Goal: Information Seeking & Learning: Learn about a topic

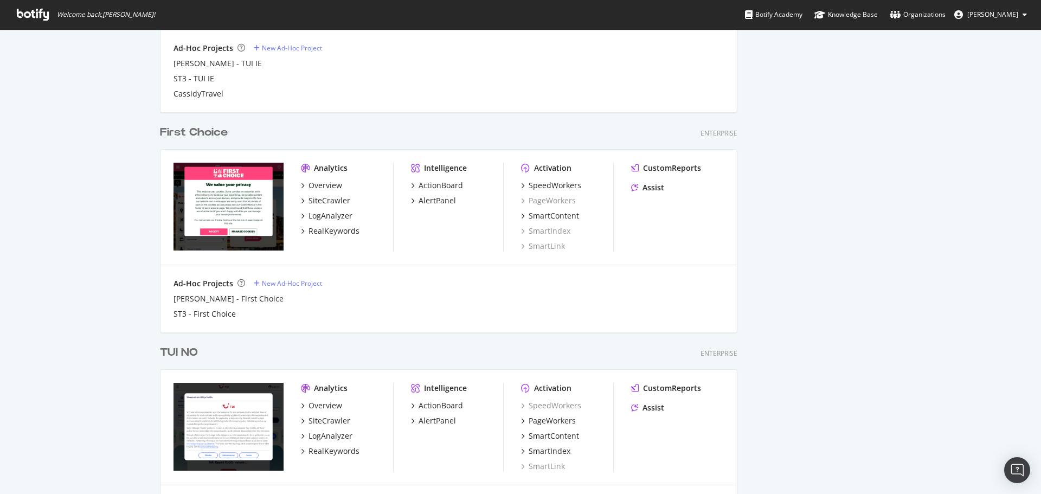
scroll to position [1418, 0]
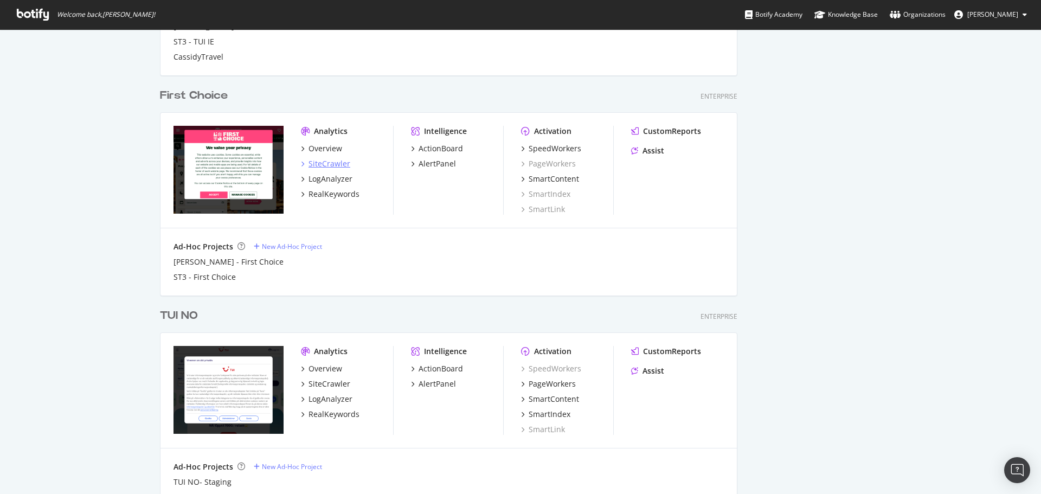
click at [338, 165] on div "SiteCrawler" at bounding box center [329, 163] width 42 height 11
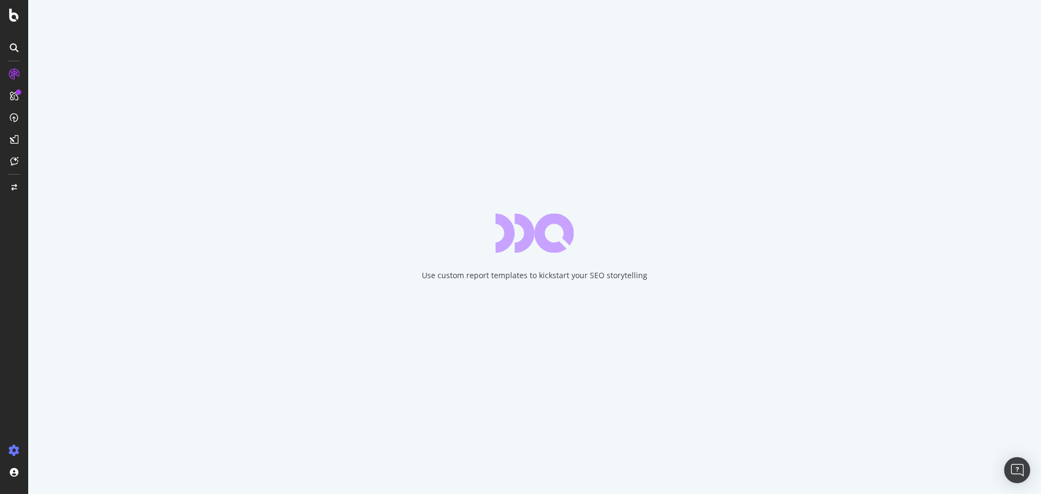
click at [13, 449] on icon at bounding box center [14, 450] width 11 height 11
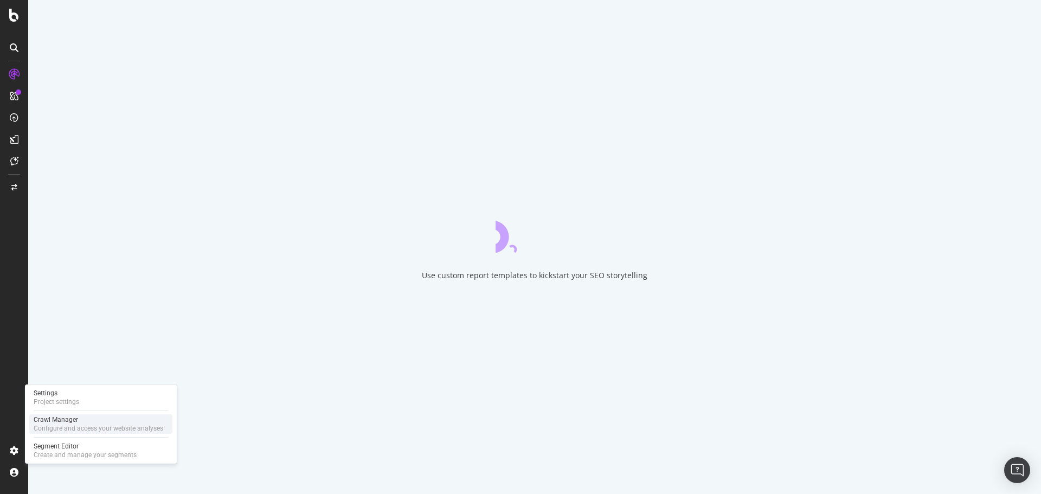
click at [63, 429] on div "Configure and access your website analyses" at bounding box center [99, 428] width 130 height 9
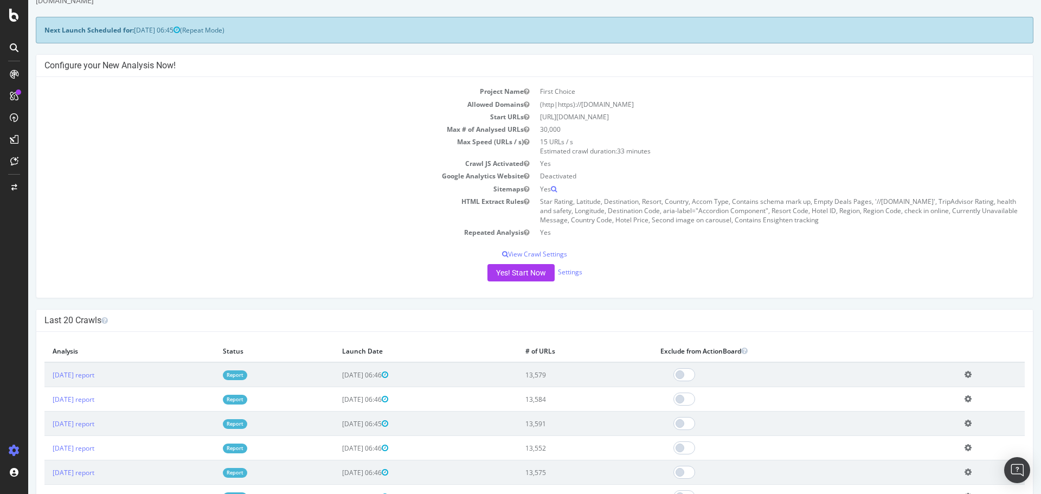
scroll to position [54, 0]
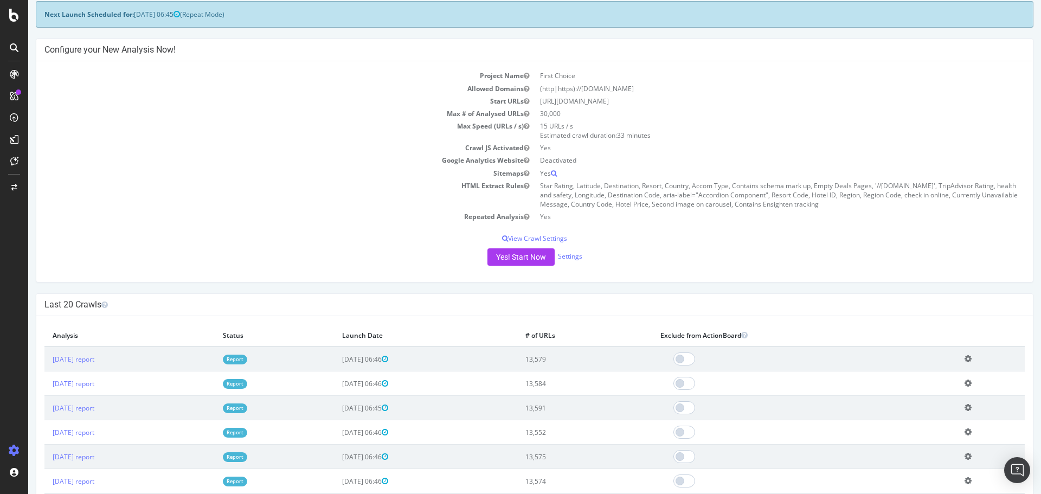
click at [285, 354] on td "Report" at bounding box center [274, 358] width 119 height 25
click at [247, 359] on link "Report" at bounding box center [235, 358] width 24 height 9
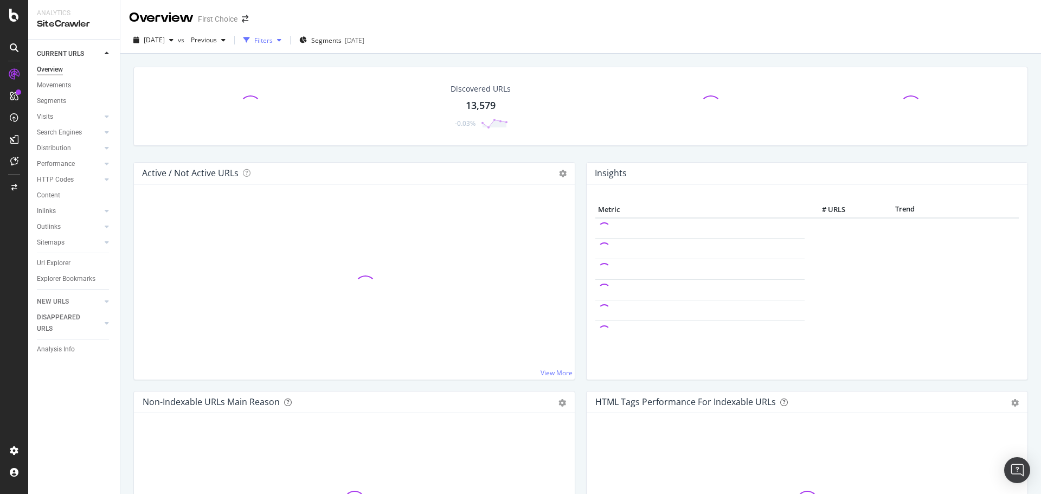
click at [273, 41] on div "Filters" at bounding box center [263, 40] width 18 height 9
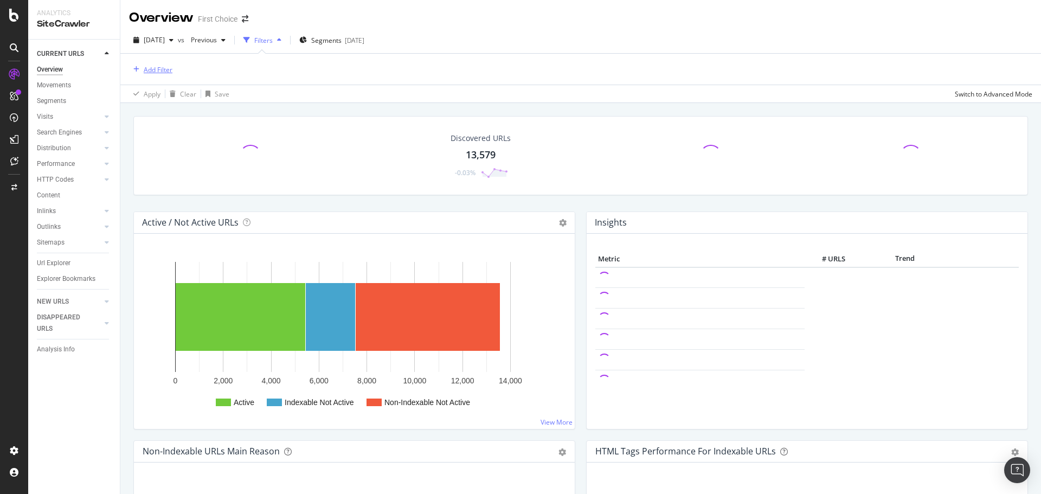
click at [165, 69] on div "Add Filter" at bounding box center [158, 69] width 29 height 9
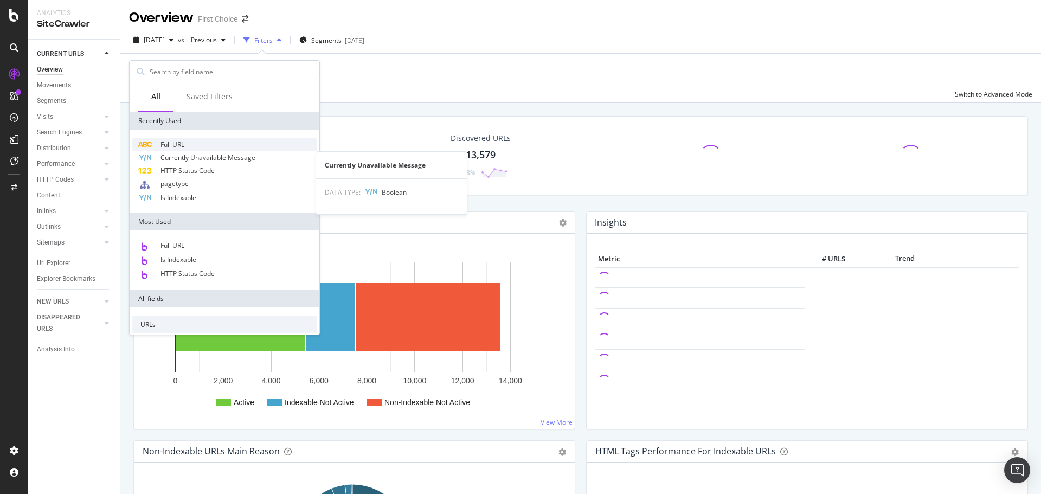
click at [172, 147] on span "Full URL" at bounding box center [172, 144] width 24 height 9
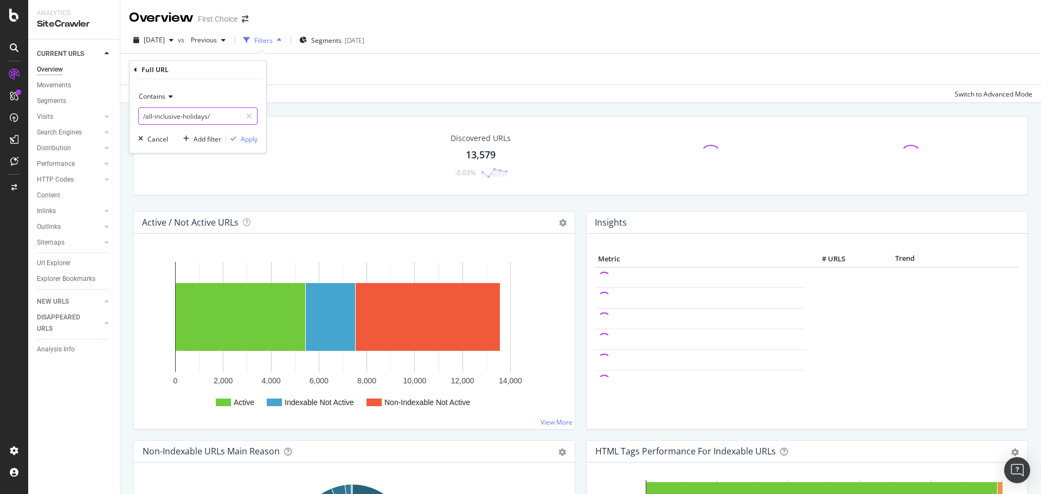
click at [198, 114] on input "/all-inclusive-holidays/" at bounding box center [190, 115] width 102 height 17
type input "/[GEOGRAPHIC_DATA]/"
click at [243, 136] on div "Apply" at bounding box center [249, 138] width 17 height 9
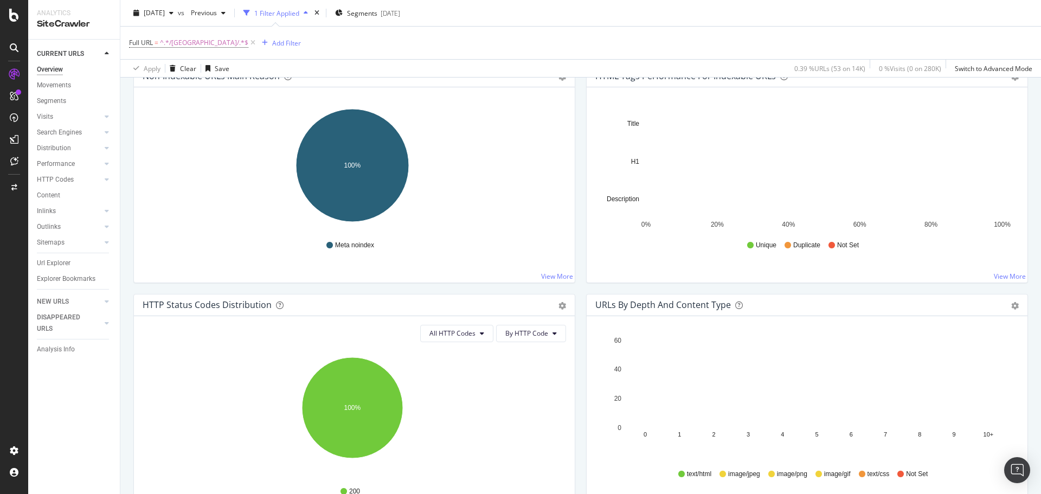
scroll to position [379, 0]
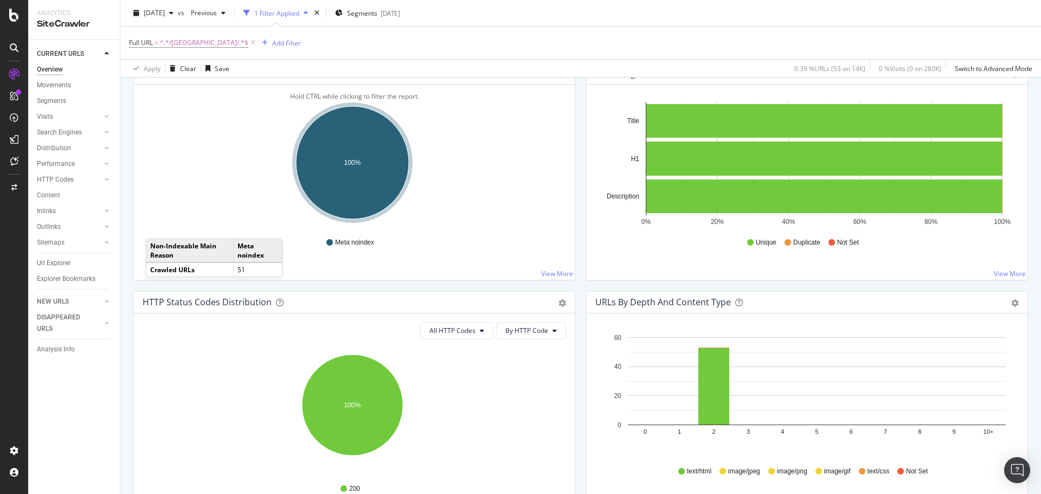
drag, startPoint x: 80, startPoint y: 260, endPoint x: 522, endPoint y: 225, distance: 443.6
click at [80, 260] on link "Url Explorer" at bounding box center [74, 262] width 75 height 11
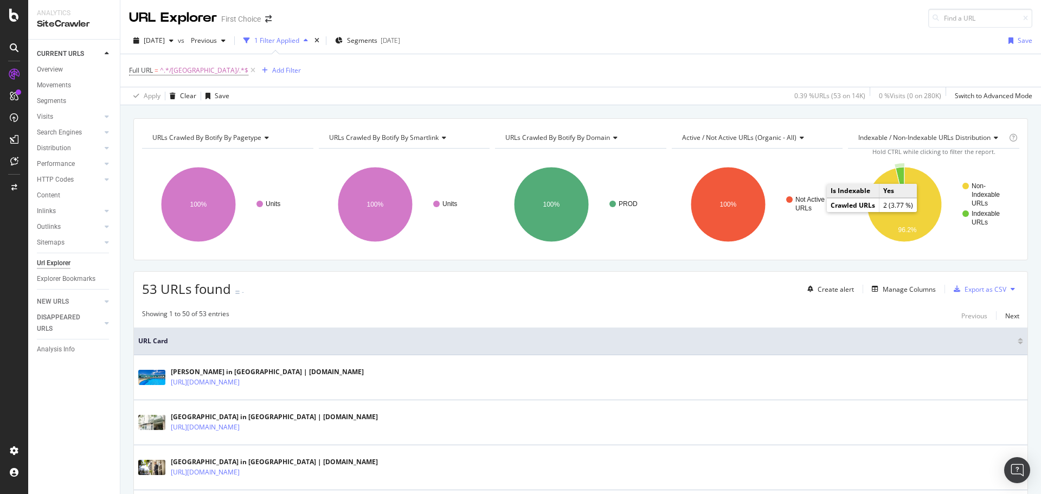
click at [895, 172] on icon "A chart." at bounding box center [899, 185] width 9 height 37
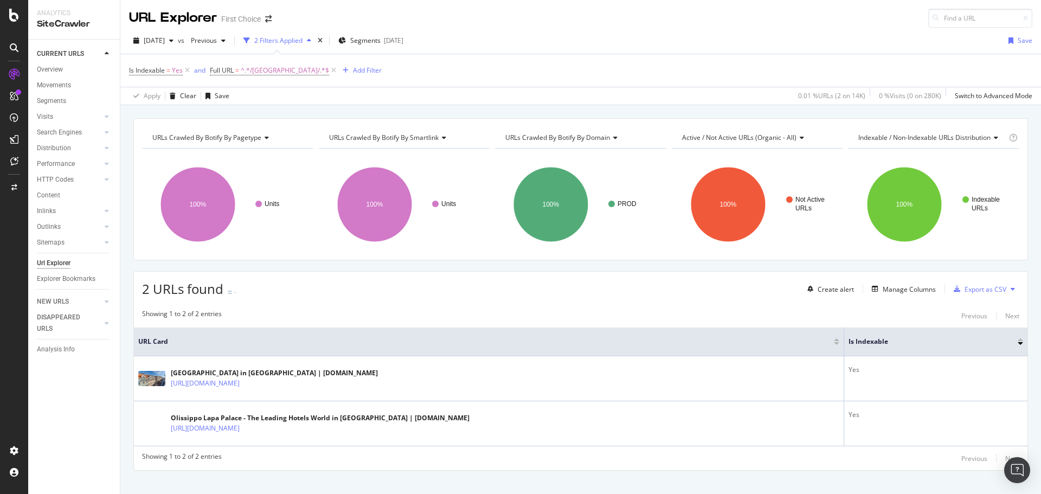
scroll to position [15, 0]
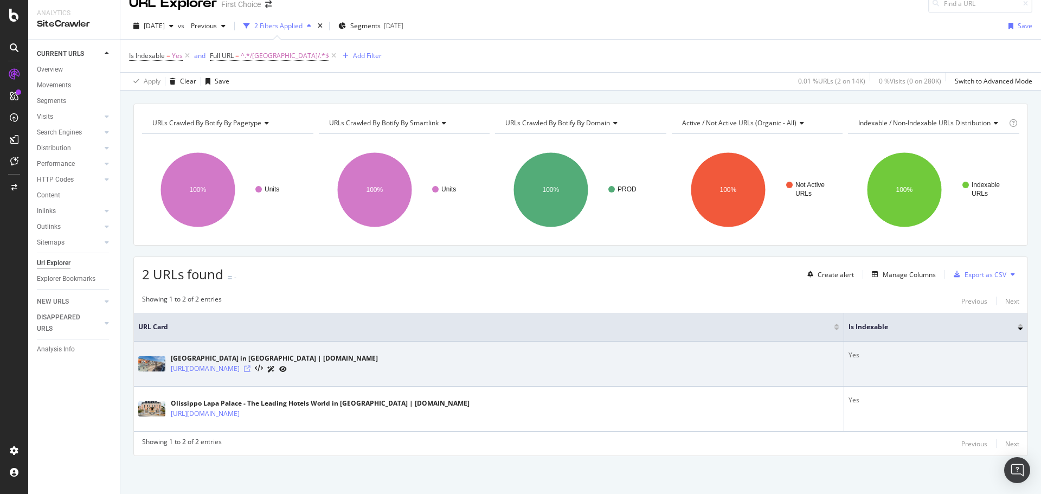
click at [250, 366] on icon at bounding box center [247, 368] width 7 height 7
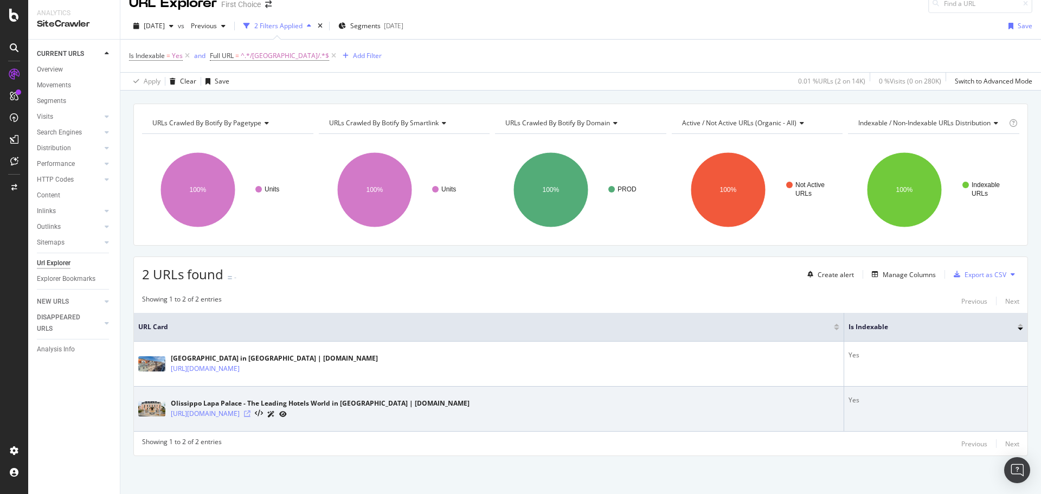
click at [250, 415] on icon at bounding box center [247, 413] width 7 height 7
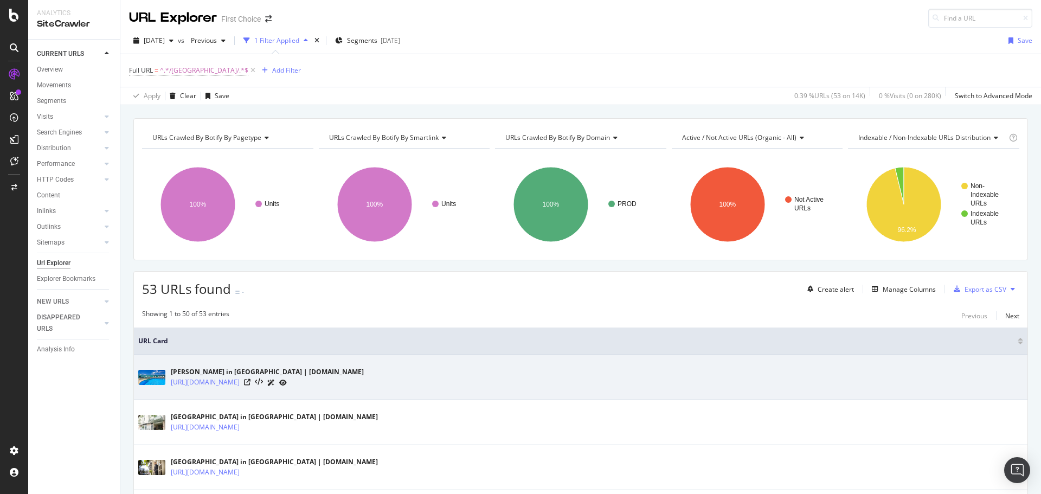
scroll to position [108, 0]
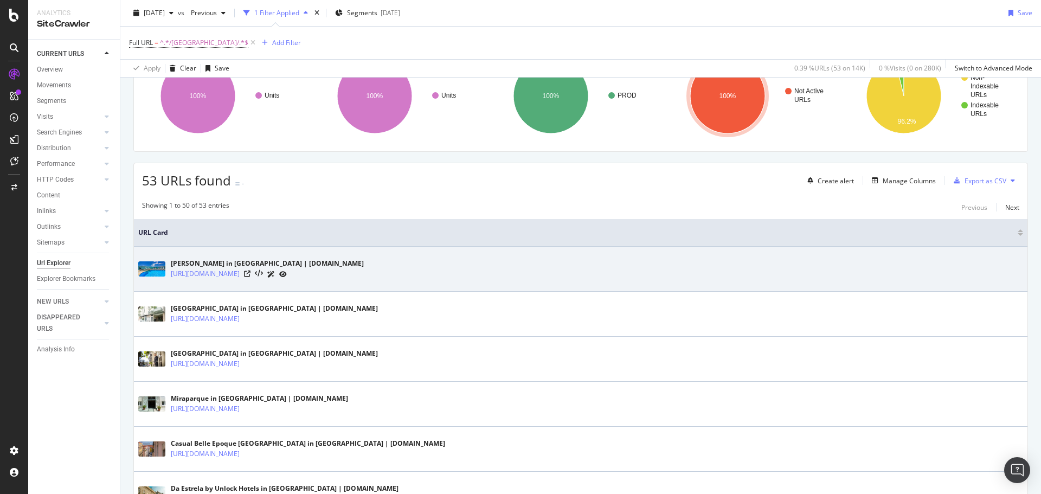
click at [364, 274] on div "[URL][DOMAIN_NAME]" at bounding box center [267, 273] width 193 height 11
click at [250, 274] on icon at bounding box center [247, 273] width 7 height 7
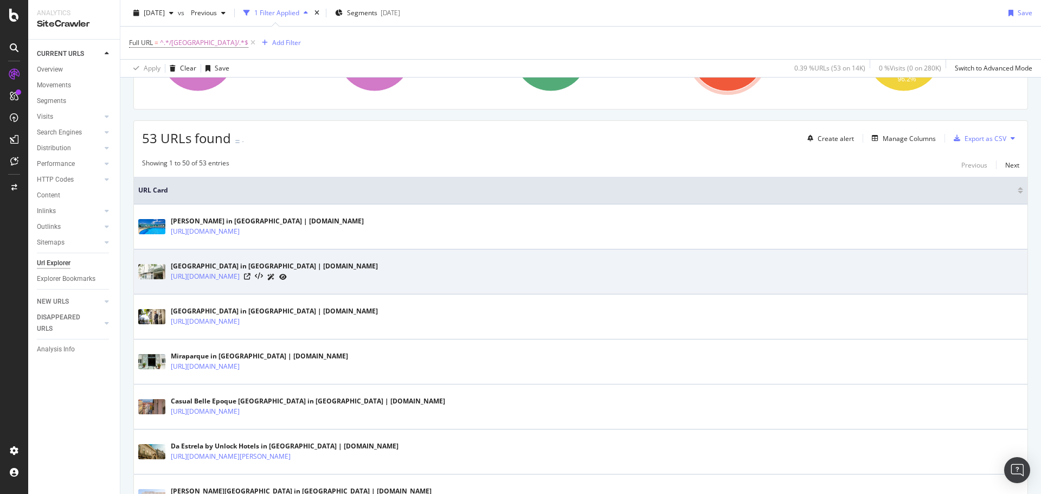
scroll to position [163, 0]
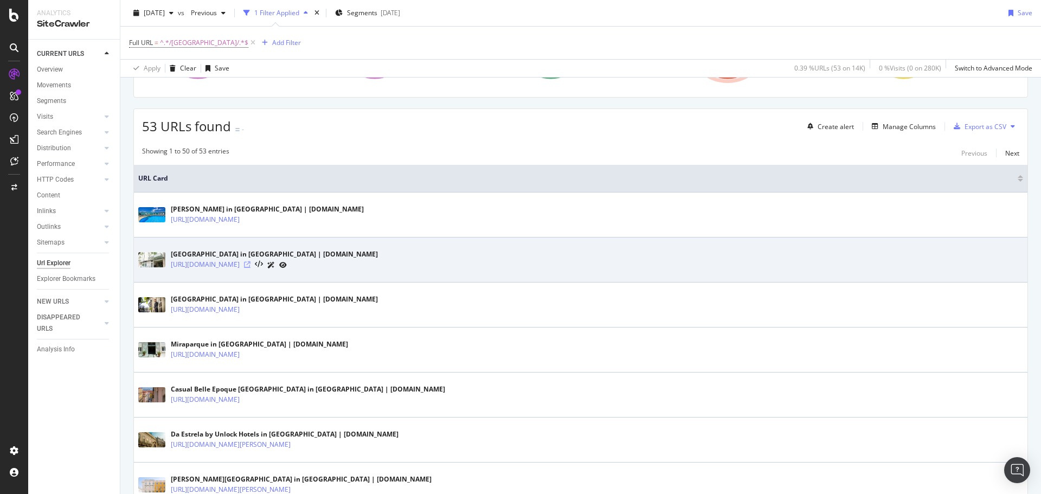
click at [250, 264] on icon at bounding box center [247, 264] width 7 height 7
